Goal: Task Accomplishment & Management: Manage account settings

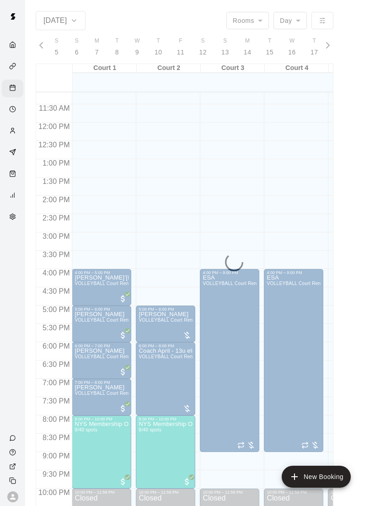
scroll to position [14, 0]
click at [20, 41] on div "Home" at bounding box center [14, 45] width 11 height 9
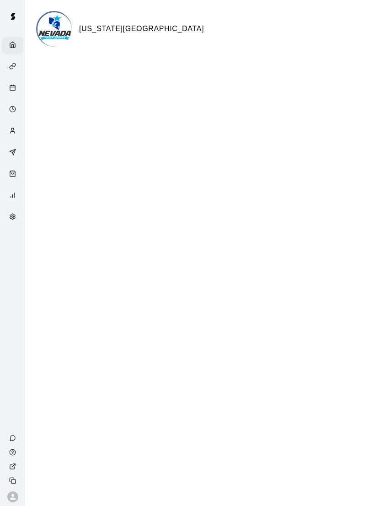
click at [20, 80] on div "Calendar" at bounding box center [12, 89] width 21 height 18
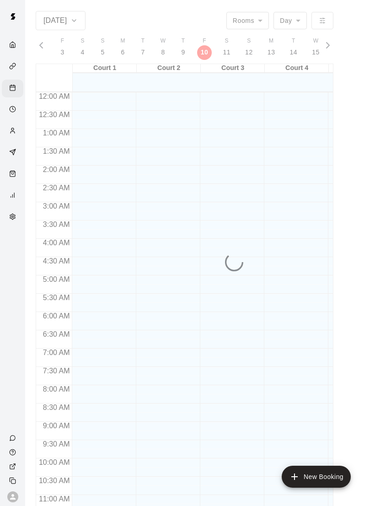
scroll to position [412, 0]
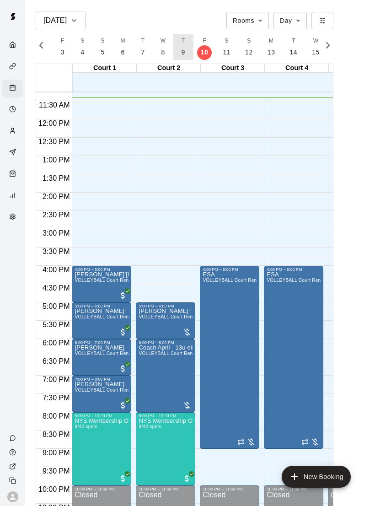
click at [182, 43] on span "T" at bounding box center [184, 41] width 4 height 9
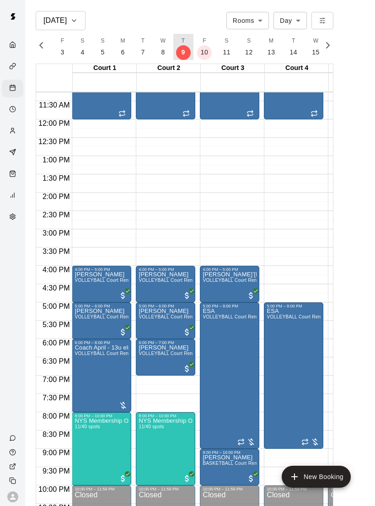
scroll to position [0, 3893]
click at [227, 53] on p "10" at bounding box center [226, 53] width 8 height 10
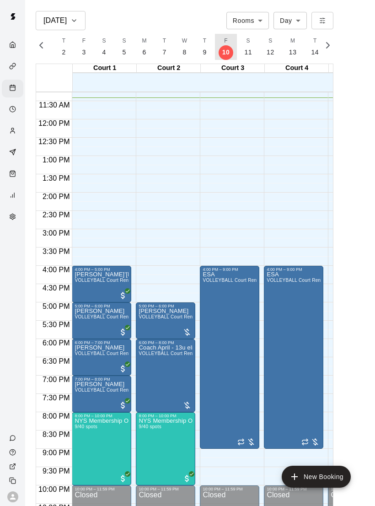
scroll to position [0, 3914]
click at [188, 48] on button "T 9" at bounding box center [183, 47] width 20 height 26
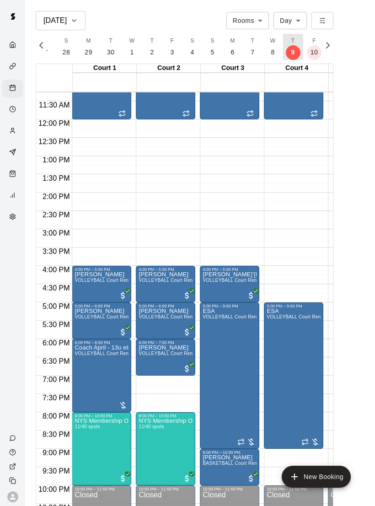
scroll to position [0, 3805]
click at [311, 48] on p "10" at bounding box center [315, 53] width 8 height 10
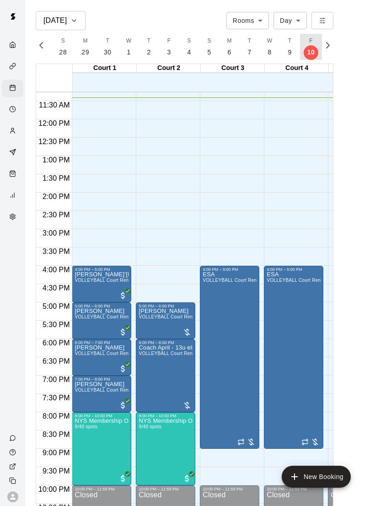
scroll to position [0, 3914]
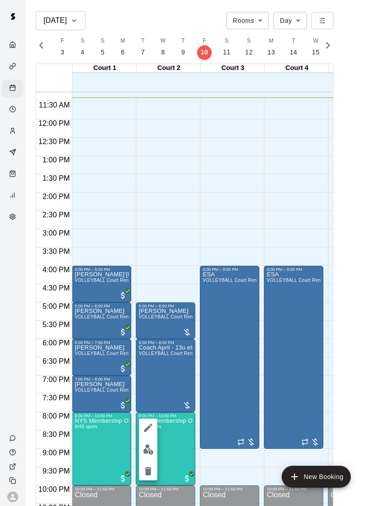
click at [160, 445] on div at bounding box center [187, 253] width 375 height 506
click at [150, 450] on img "edit" at bounding box center [148, 449] width 11 height 11
